Goal: Task Accomplishment & Management: Use online tool/utility

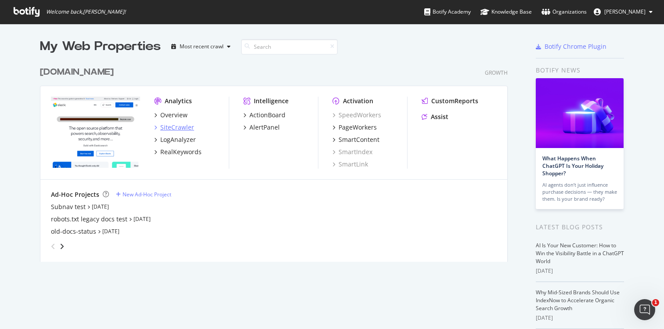
click at [173, 125] on div "SiteCrawler" at bounding box center [177, 127] width 34 height 9
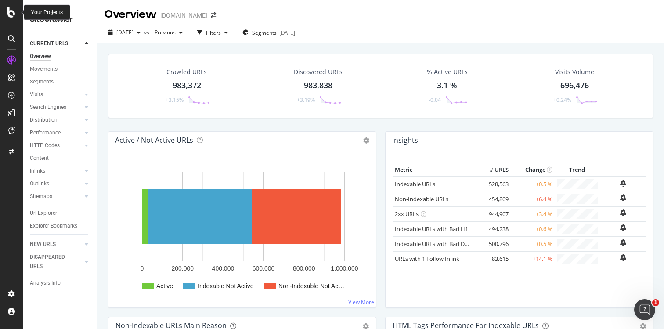
click at [6, 11] on div at bounding box center [11, 12] width 21 height 11
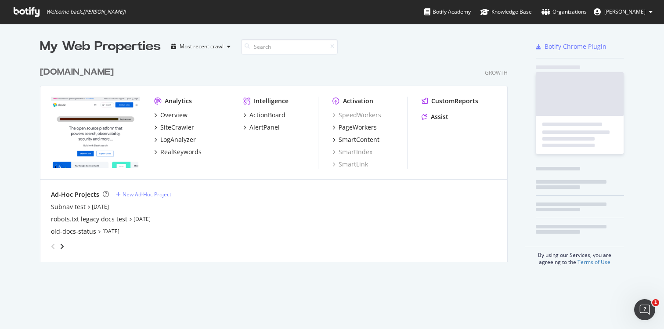
scroll to position [329, 664]
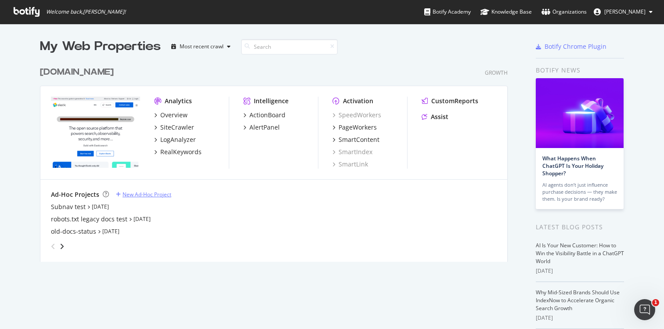
click at [133, 192] on div "New Ad-Hoc Project" at bounding box center [147, 194] width 49 height 7
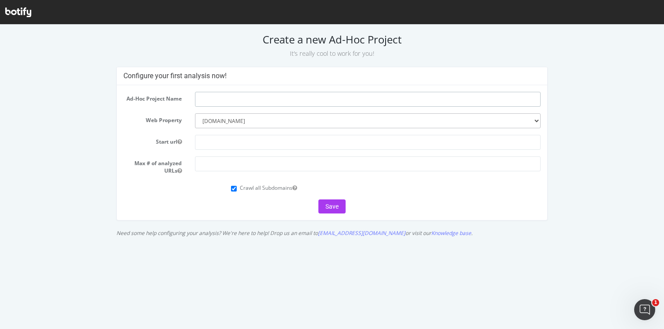
click at [228, 98] on input "text" at bounding box center [368, 99] width 346 height 15
type input "docs 404 check"
click at [244, 121] on select "--------- [DOMAIN_NAME]" at bounding box center [368, 120] width 346 height 15
click at [226, 138] on input "text" at bounding box center [368, 142] width 346 height 15
paste input "[URL][DOMAIN_NAME]"
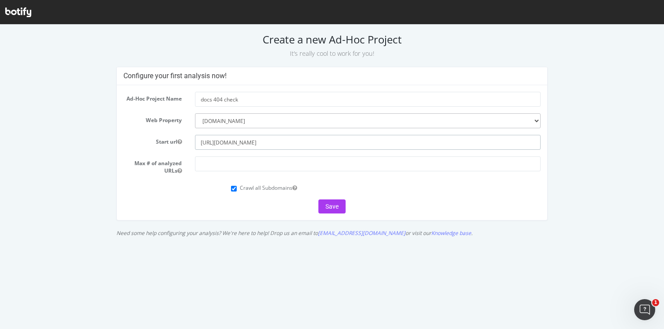
type input "[URL][DOMAIN_NAME]"
click at [103, 116] on div "Configure your first analysis now! Ad-Hoc Project Name docs 404 check Web Prope…" at bounding box center [332, 154] width 661 height 174
click at [247, 164] on input "number" at bounding box center [368, 163] width 346 height 15
click at [235, 191] on input "Crawl all Subdomains" at bounding box center [234, 189] width 6 height 6
checkbox input "false"
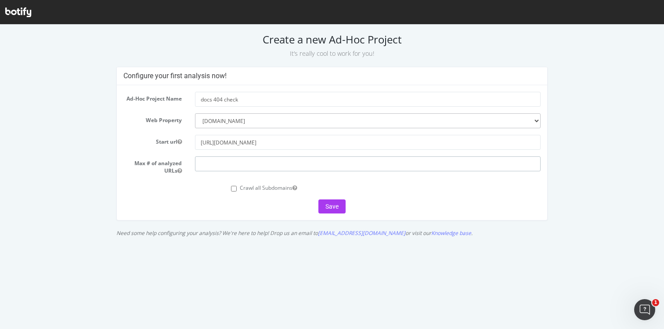
click at [266, 162] on input "number" at bounding box center [368, 163] width 346 height 15
drag, startPoint x: 251, startPoint y: 163, endPoint x: 154, endPoint y: 169, distance: 97.7
click at [154, 169] on div "Max # of analyzed URLs 500000" at bounding box center [332, 165] width 431 height 18
drag, startPoint x: 246, startPoint y: 159, endPoint x: 240, endPoint y: 159, distance: 5.8
click at [246, 159] on input "500000" at bounding box center [368, 163] width 346 height 15
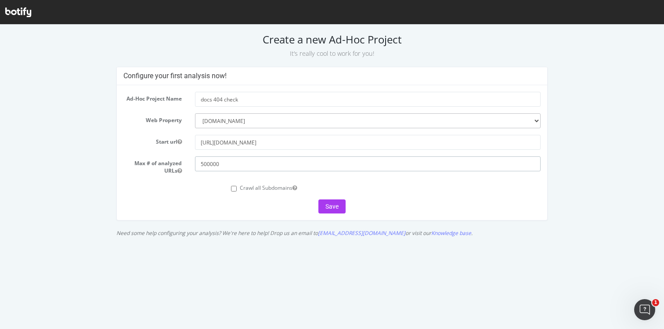
drag, startPoint x: 225, startPoint y: 163, endPoint x: 185, endPoint y: 163, distance: 40.4
click at [185, 163] on div "Max # of analyzed URLs 500000" at bounding box center [332, 165] width 431 height 18
drag, startPoint x: 224, startPoint y: 165, endPoint x: 194, endPoint y: 164, distance: 29.5
click at [194, 164] on div "100000" at bounding box center [367, 163] width 359 height 15
type input "10000"
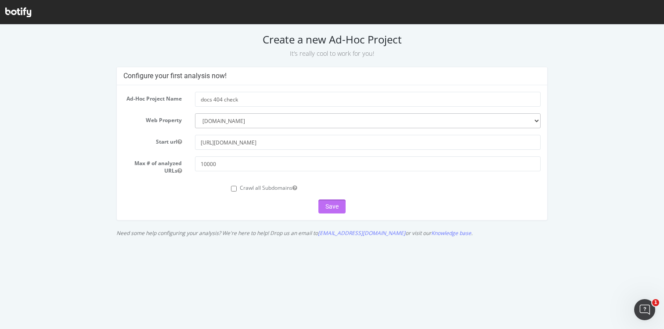
click at [334, 203] on button "Save" at bounding box center [331, 206] width 27 height 14
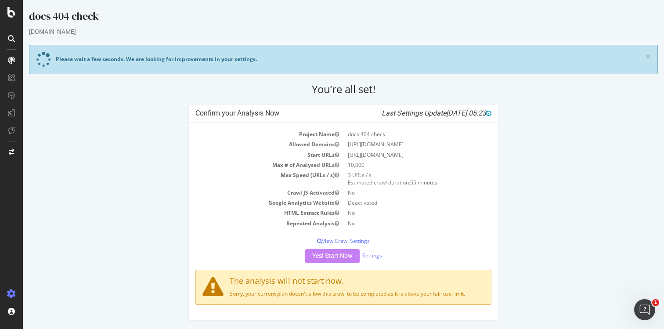
scroll to position [0, 0]
click at [374, 253] on link "Settings" at bounding box center [372, 254] width 20 height 7
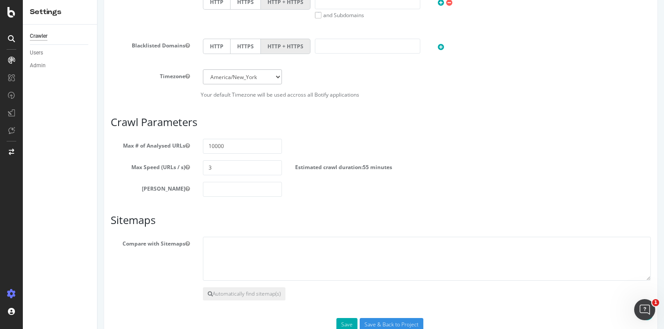
scroll to position [514, 0]
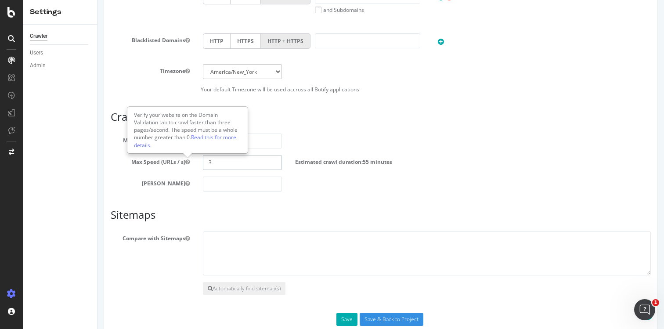
drag, startPoint x: 230, startPoint y: 162, endPoint x: 181, endPoint y: 158, distance: 49.4
click at [181, 158] on div "Max Speed (URLs / s) 3 Estimated crawl duration: 55 minutes" at bounding box center [381, 162] width 554 height 15
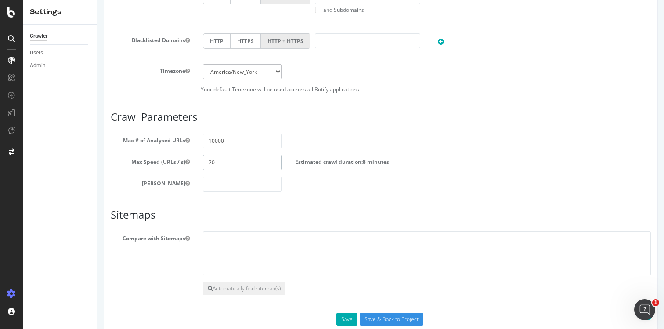
type input "2"
type input "5"
click at [81, 176] on div "Crawler Users Admin" at bounding box center [60, 177] width 74 height 304
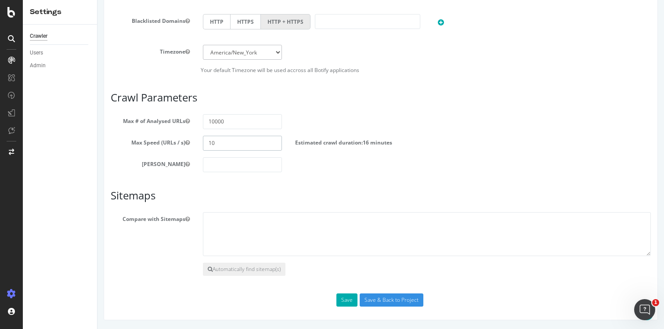
drag, startPoint x: 221, startPoint y: 147, endPoint x: 192, endPoint y: 143, distance: 29.2
click at [192, 143] on div "Max Speed (URLs / s) 10 Estimated crawl duration: 16 minutes" at bounding box center [381, 143] width 554 height 15
type input "5"
click at [547, 142] on div "Max Speed (URLs / s) 5 Estimated crawl duration: 33 minutes" at bounding box center [381, 143] width 554 height 15
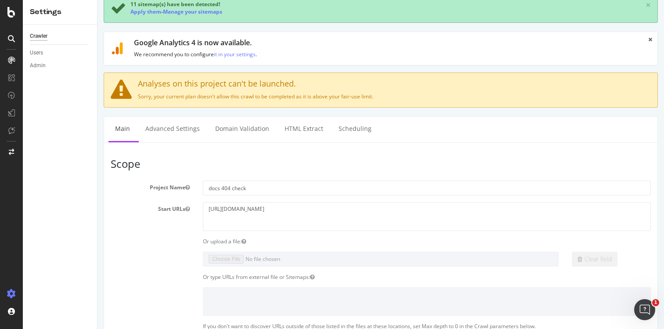
scroll to position [66, 0]
click at [184, 130] on link "Advanced Settings" at bounding box center [173, 128] width 68 height 24
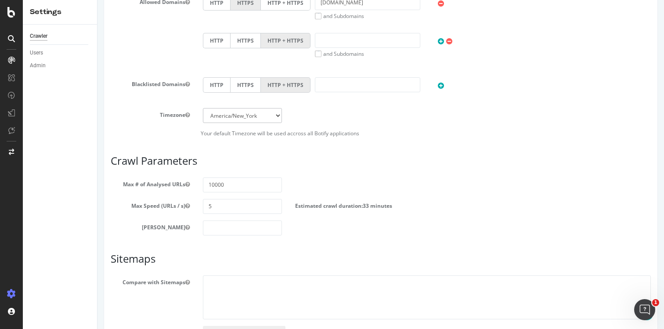
scroll to position [534, 0]
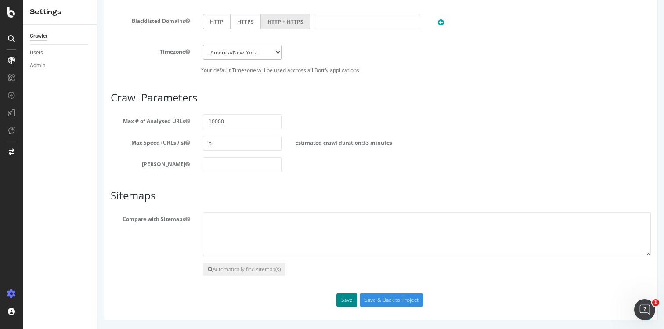
click at [344, 300] on button "Save" at bounding box center [346, 299] width 21 height 13
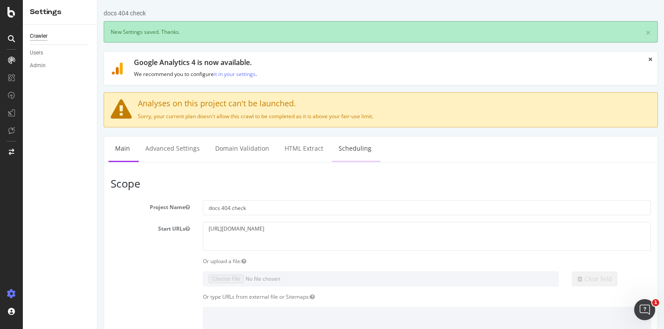
scroll to position [0, 0]
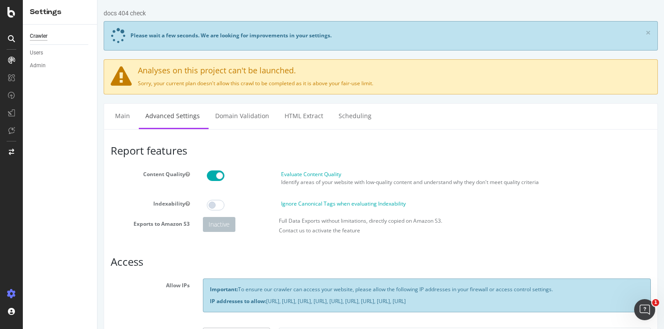
click at [214, 178] on span at bounding box center [216, 175] width 18 height 11
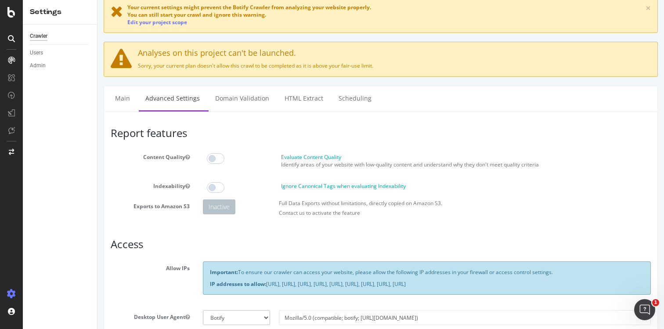
scroll to position [24, 0]
click at [126, 94] on link "Main" at bounding box center [123, 99] width 28 height 24
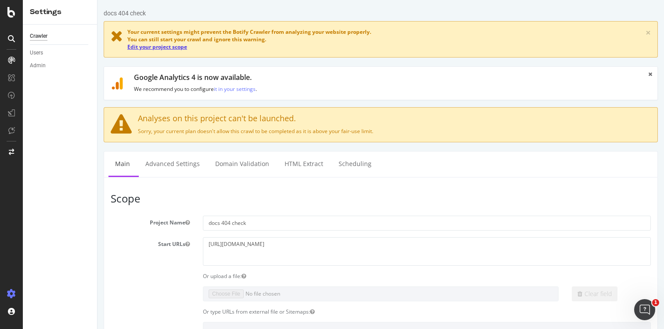
click at [174, 49] on link "Edit your project scope" at bounding box center [157, 46] width 60 height 7
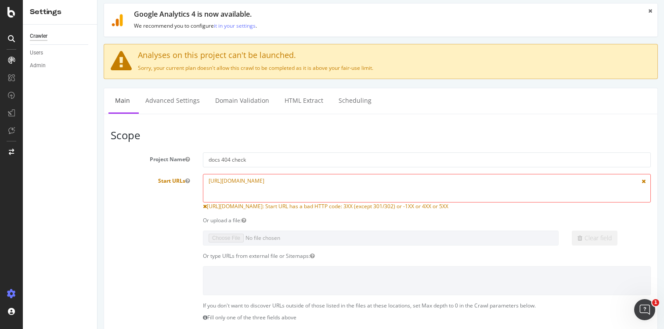
scroll to position [66, 0]
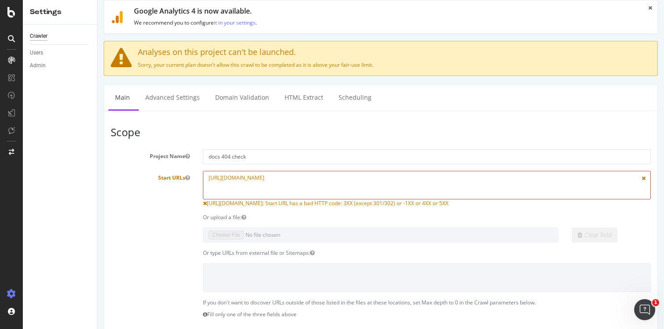
click at [284, 181] on textarea "[URL][DOMAIN_NAME]" at bounding box center [427, 185] width 448 height 29
type textarea "https://www.elastic.co/docs/"
click at [157, 217] on div "Or upload a file:" at bounding box center [381, 216] width 554 height 7
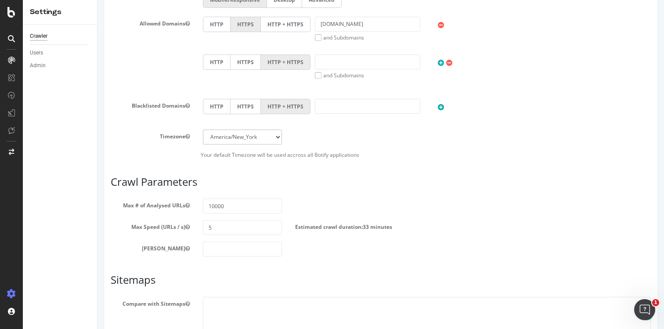
scroll to position [510, 0]
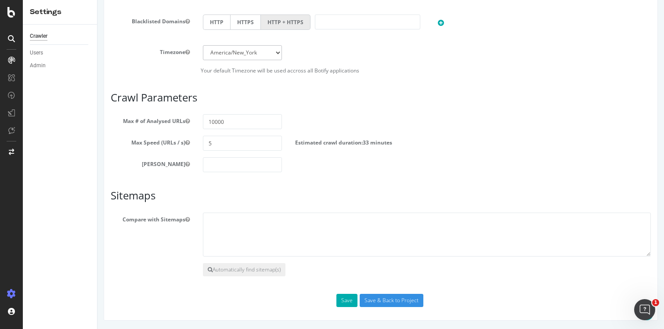
click at [349, 304] on button "Save" at bounding box center [346, 300] width 21 height 13
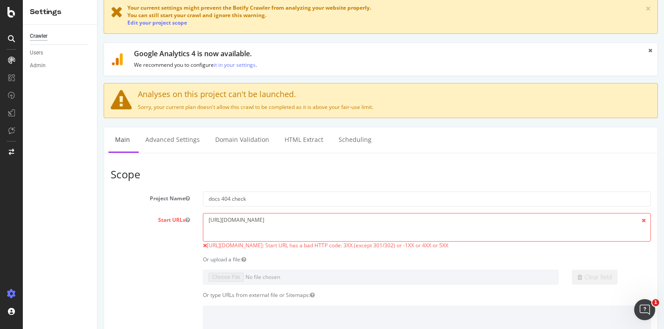
scroll to position [55, 0]
drag, startPoint x: 309, startPoint y: 223, endPoint x: 152, endPoint y: 222, distance: 156.8
click at [152, 222] on div "Start URLs https://www.elastic.co/docs/ https://www.elastic.co/docs: Start URL …" at bounding box center [381, 231] width 554 height 36
click at [297, 228] on textarea "https://www.elastic.co/docs/" at bounding box center [427, 227] width 448 height 29
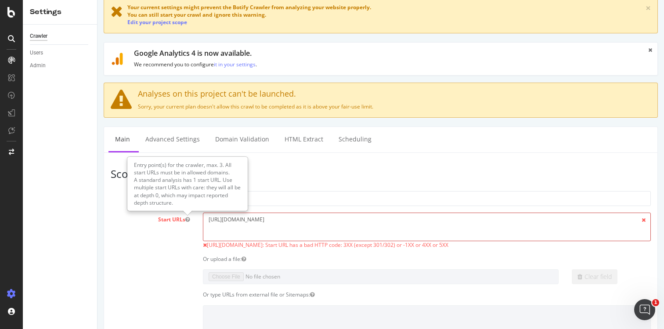
type textarea "[URL][DOMAIN_NAME]"
click at [162, 244] on div "Start URLs https://www.elastic.co/docs/ https://www.elastic.co/docs: Start URL …" at bounding box center [381, 231] width 554 height 36
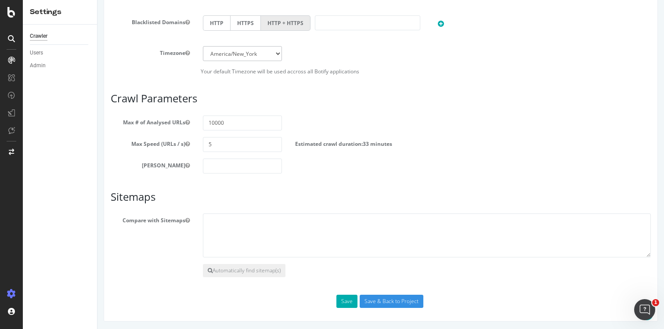
scroll to position [540, 0]
click at [355, 302] on button "Save" at bounding box center [346, 300] width 21 height 13
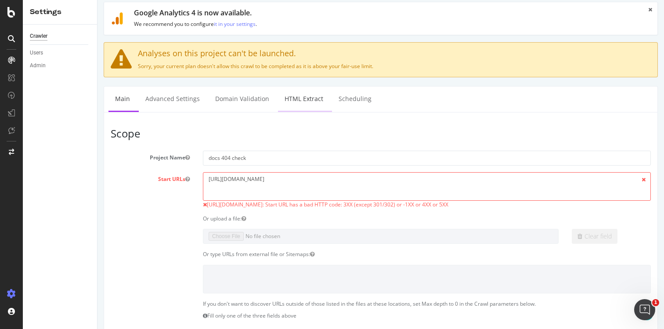
scroll to position [100, 0]
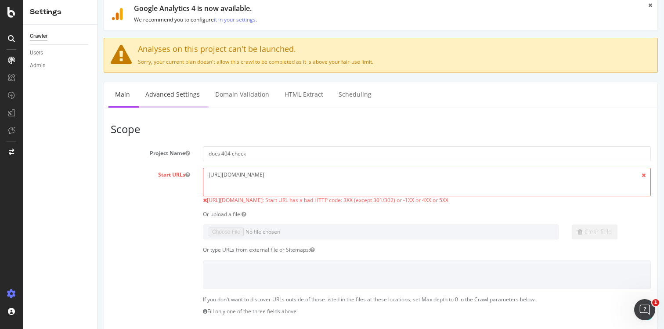
click at [198, 100] on link "Advanced Settings" at bounding box center [173, 94] width 68 height 24
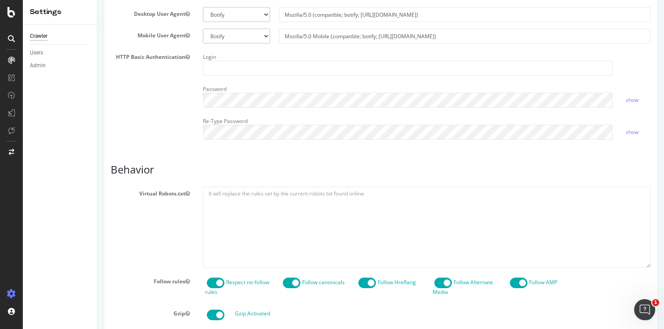
scroll to position [331, 0]
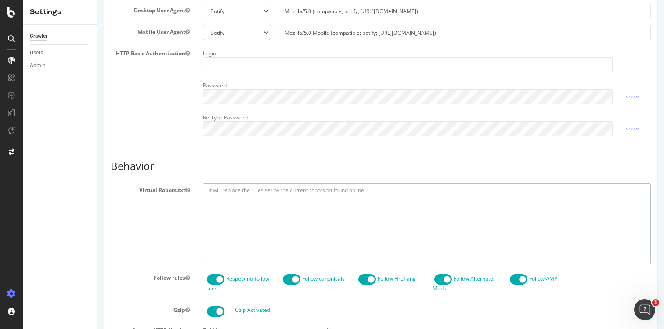
click at [246, 203] on textarea at bounding box center [427, 223] width 448 height 81
paste textarea "User-agent: * Disallow: / Allow: /docs/"
type textarea "User-agent: * Disallow: / Allow: /docs/"
click at [116, 214] on div "Virtual Robots.txt User-agent: * Disallow: / Allow: /docs/" at bounding box center [381, 223] width 554 height 81
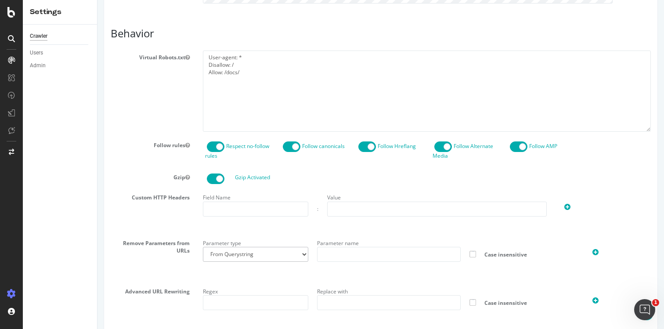
scroll to position [536, 0]
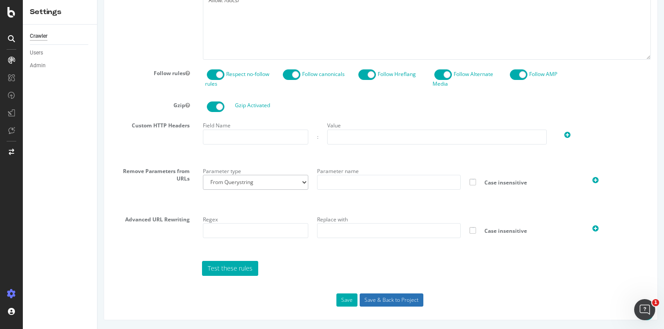
click at [385, 301] on input "Save & Back to Project" at bounding box center [392, 299] width 64 height 13
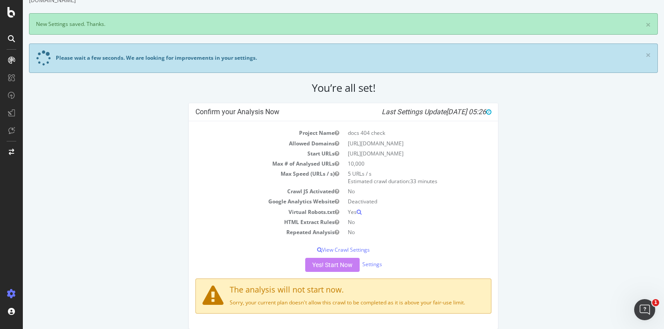
scroll to position [41, 0]
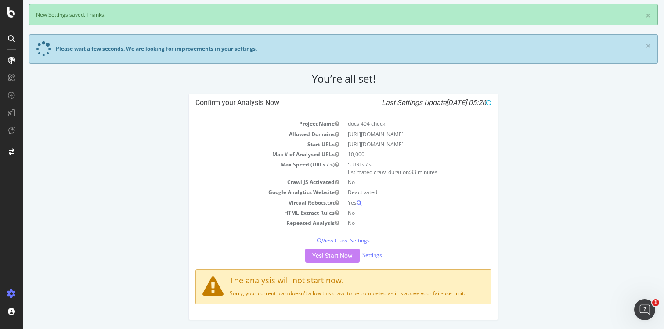
click at [344, 256] on div "Yes! Start Now Settings" at bounding box center [343, 256] width 296 height 14
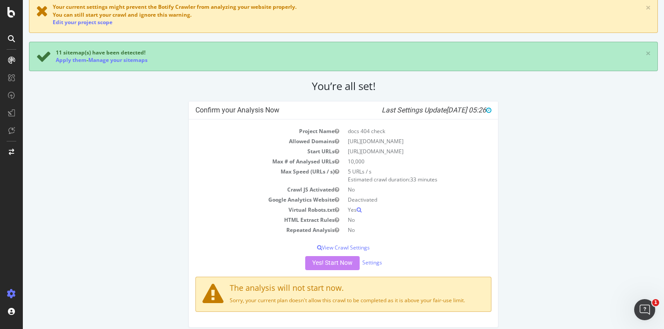
scroll to position [86, 0]
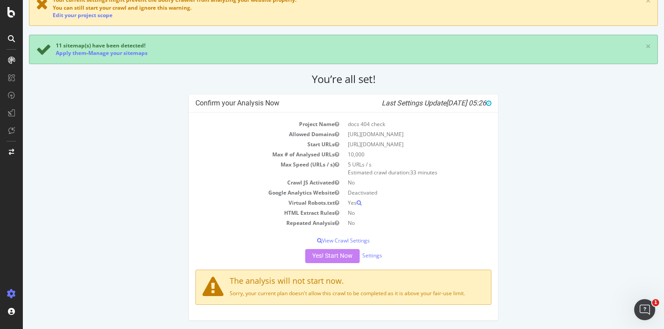
click at [340, 253] on div "Yes! Start Now Settings" at bounding box center [343, 256] width 296 height 14
click at [336, 258] on div "Yes! Start Now Settings" at bounding box center [343, 256] width 296 height 14
click at [331, 262] on div "Project Name docs 404 check Allowed Domains https://www.elastic.co Start URLs h…" at bounding box center [343, 216] width 309 height 208
click at [333, 255] on div "Yes! Start Now Settings" at bounding box center [343, 256] width 296 height 14
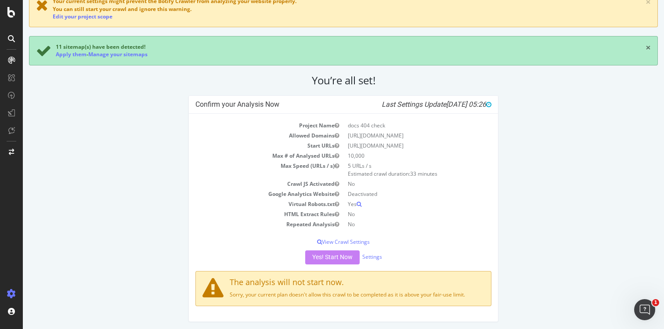
click at [648, 48] on link "×" at bounding box center [648, 47] width 5 height 9
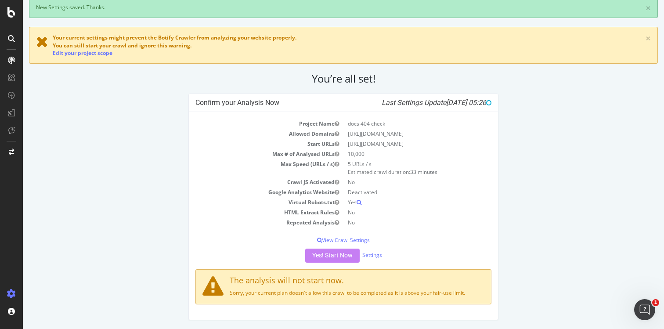
scroll to position [48, 0]
click at [648, 41] on link "×" at bounding box center [648, 38] width 5 height 9
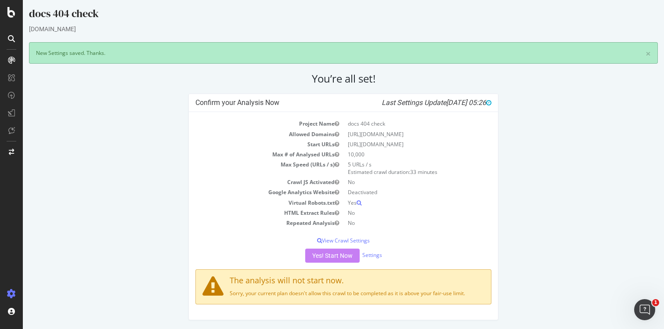
click at [331, 252] on div "Yes! Start Now Settings" at bounding box center [343, 256] width 296 height 14
click at [335, 257] on div "Yes! Start Now Settings" at bounding box center [343, 256] width 296 height 14
click at [339, 256] on div "Yes! Start Now Settings" at bounding box center [343, 256] width 296 height 14
click at [326, 256] on div "Yes! Start Now Settings" at bounding box center [343, 256] width 296 height 14
click at [322, 259] on div "Yes! Start Now Settings" at bounding box center [343, 256] width 296 height 14
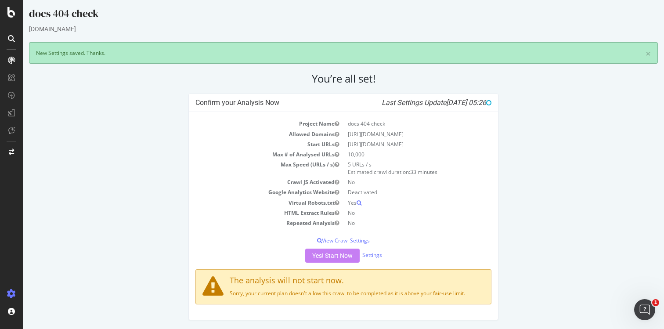
click at [324, 258] on div "Yes! Start Now Settings" at bounding box center [343, 256] width 296 height 14
drag, startPoint x: 324, startPoint y: 258, endPoint x: 471, endPoint y: 180, distance: 167.0
click at [324, 258] on div "Yes! Start Now Settings" at bounding box center [343, 256] width 296 height 14
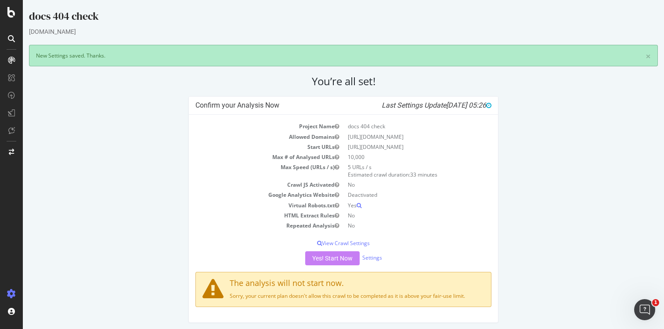
click at [329, 273] on div "The analysis will not start now. Sorry, your current plan doesn't allow this cr…" at bounding box center [343, 289] width 296 height 35
click at [338, 257] on div "Yes! Start Now Settings" at bounding box center [343, 258] width 296 height 14
click at [379, 259] on link "Settings" at bounding box center [372, 257] width 20 height 7
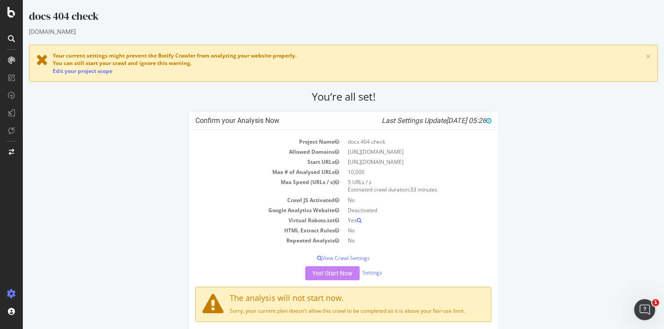
scroll to position [18, 0]
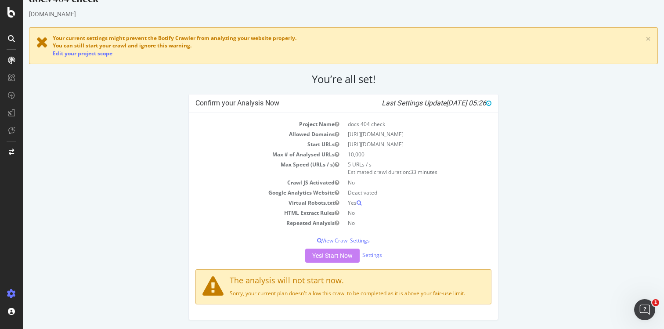
click at [529, 285] on div "Confirm your Analysis Now Last Settings Update 2025-08-16 05:26 Project Name do…" at bounding box center [344, 211] width 638 height 235
click at [316, 252] on div "Yes! Start Now Settings" at bounding box center [343, 256] width 296 height 14
click at [323, 257] on div "Yes! Start Now Settings" at bounding box center [343, 256] width 296 height 14
click at [324, 255] on div "Yes! Start Now Settings" at bounding box center [343, 256] width 296 height 14
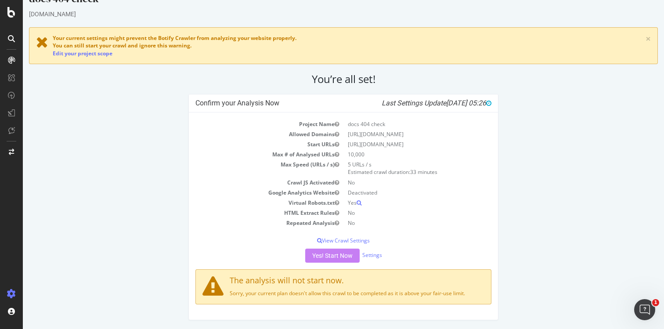
drag, startPoint x: 443, startPoint y: 249, endPoint x: 395, endPoint y: 255, distance: 48.7
click at [439, 250] on div "Yes! Start Now Settings" at bounding box center [343, 256] width 296 height 14
click at [382, 255] on div "Yes! Start Now Settings" at bounding box center [343, 256] width 296 height 14
click at [602, 119] on div "Confirm your Analysis Now Last Settings Update 2025-08-16 05:26 Project Name do…" at bounding box center [344, 211] width 638 height 235
